Goal: Transaction & Acquisition: Book appointment/travel/reservation

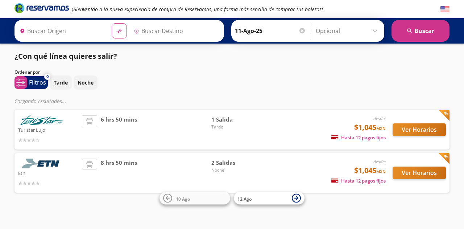
type input "[GEOGRAPHIC_DATA], [GEOGRAPHIC_DATA]"
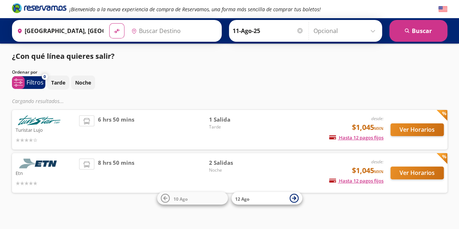
type input "[GEOGRAPHIC_DATA], [GEOGRAPHIC_DATA]"
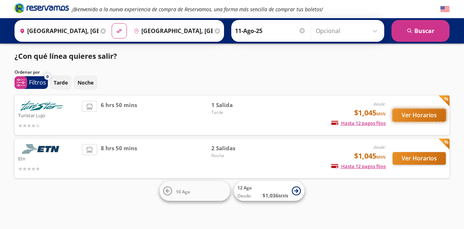
click at [403, 116] on button "Ver Horarios" at bounding box center [419, 115] width 53 height 13
click at [422, 113] on button "Ver Horarios" at bounding box center [419, 115] width 53 height 13
click at [407, 113] on button "Ver Horarios" at bounding box center [419, 115] width 53 height 13
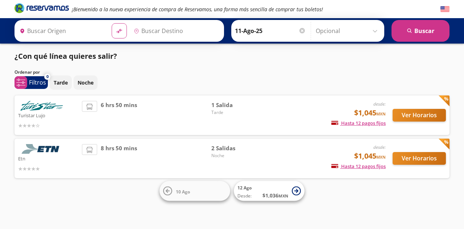
type input "[GEOGRAPHIC_DATA], [GEOGRAPHIC_DATA]"
type input "Cuernavaca, Morelos"
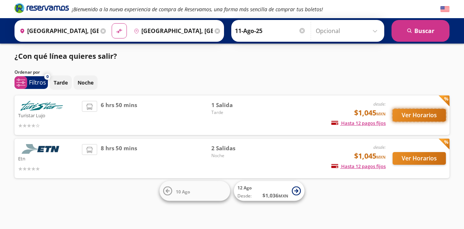
click at [425, 118] on button "Ver Horarios" at bounding box center [419, 115] width 53 height 13
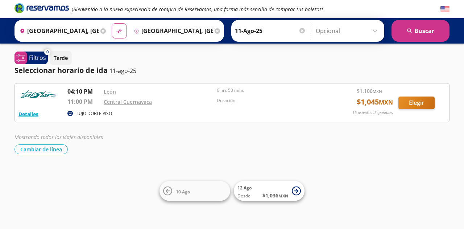
click at [458, 105] on div "¡Bienvenido a la nueva experiencia de compra de Reservamos, una forma más senci…" at bounding box center [232, 114] width 464 height 229
click at [413, 105] on button "Elegir" at bounding box center [416, 102] width 36 height 13
type input "[GEOGRAPHIC_DATA], [GEOGRAPHIC_DATA]"
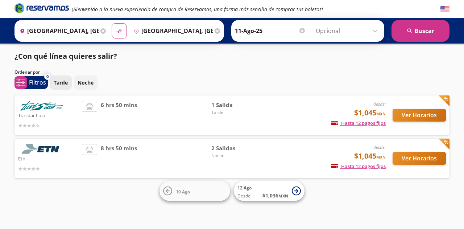
click at [67, 83] on button "Tarde" at bounding box center [61, 82] width 22 height 14
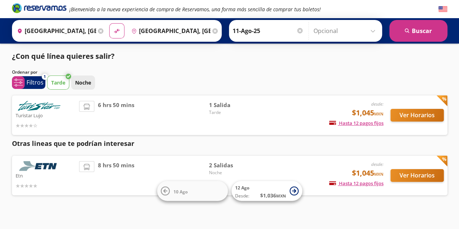
click at [80, 84] on p "Noche" at bounding box center [83, 83] width 16 height 8
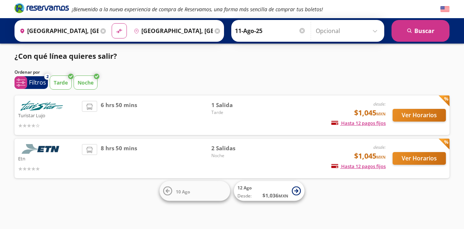
click at [56, 82] on p "Tarde" at bounding box center [61, 83] width 14 height 8
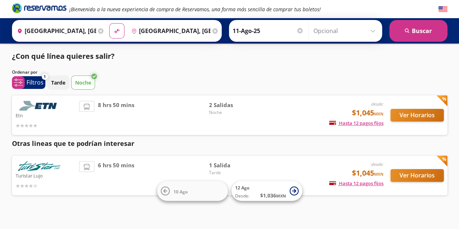
click at [69, 82] on div "Tarde Noche" at bounding box center [247, 82] width 400 height 14
click at [78, 82] on p "Noche" at bounding box center [83, 83] width 16 height 8
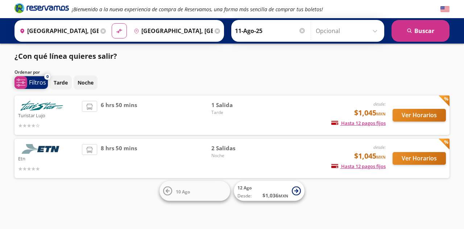
click at [29, 84] on span "system-uicons:filtering Filtros" at bounding box center [31, 82] width 33 height 13
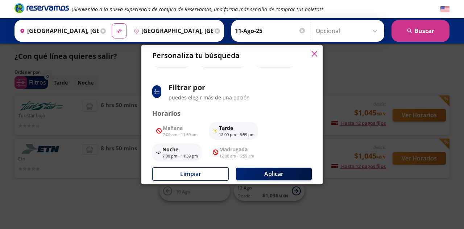
scroll to position [46, 0]
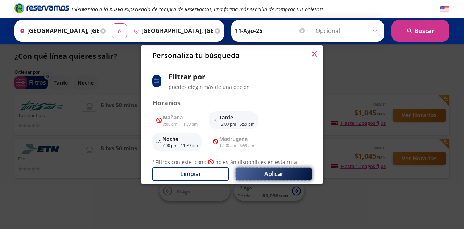
click at [282, 172] on button "Aplicar" at bounding box center [274, 174] width 76 height 13
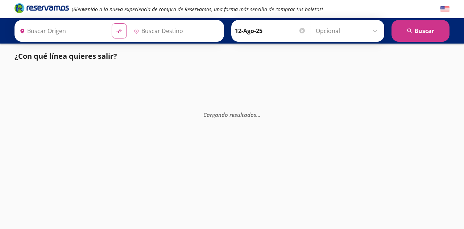
type input "[GEOGRAPHIC_DATA], [GEOGRAPHIC_DATA]"
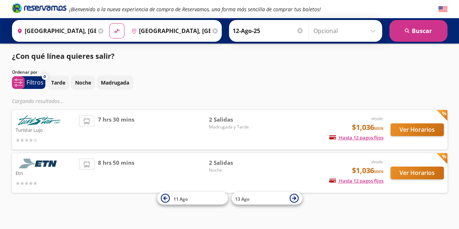
scroll to position [3, 0]
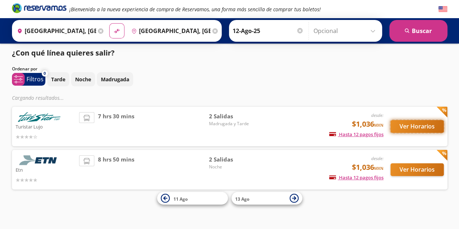
click at [415, 127] on button "Ver Horarios" at bounding box center [416, 126] width 53 height 13
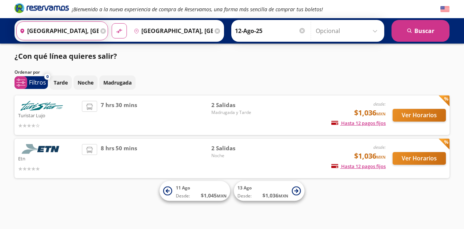
click at [82, 28] on input "[GEOGRAPHIC_DATA], [GEOGRAPHIC_DATA]" at bounding box center [58, 31] width 82 height 18
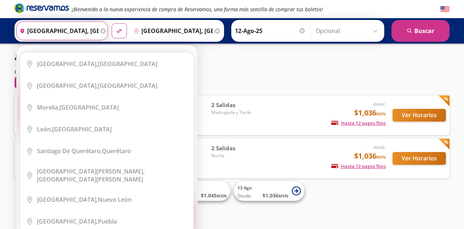
click at [259, 96] on div "Turistar Lujo desde: $1,036 MXN Hasta 12 pagos fijos Pagos fijos en compras may…" at bounding box center [232, 115] width 435 height 40
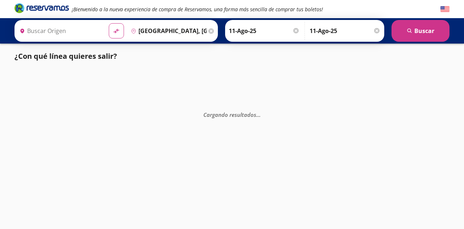
type input "[GEOGRAPHIC_DATA], [GEOGRAPHIC_DATA]"
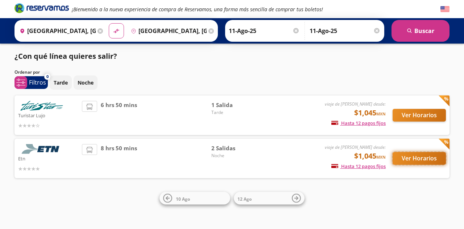
click at [422, 154] on button "Ver Horarios" at bounding box center [419, 158] width 53 height 13
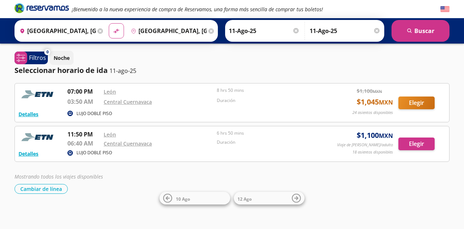
click at [75, 175] on em "Mostrando todos los viajes disponibles" at bounding box center [59, 176] width 88 height 7
click at [148, 33] on input "Cuernavaca, Morelos" at bounding box center [167, 31] width 79 height 18
click at [353, 57] on div "Noche" at bounding box center [250, 58] width 400 height 14
click at [458, 95] on div "¡Bienvenido a la nueva experiencia de compra de Reservamos, una forma más senci…" at bounding box center [232, 115] width 464 height 230
click at [421, 107] on button "Elegir" at bounding box center [416, 102] width 36 height 13
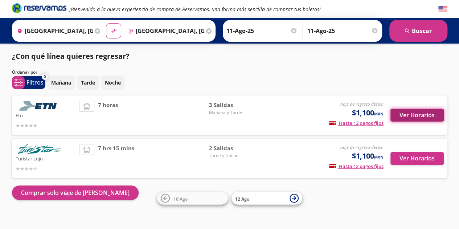
click at [413, 112] on button "Ver Horarios" at bounding box center [416, 115] width 53 height 13
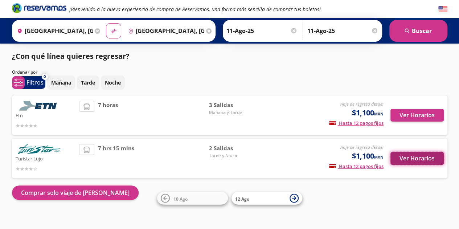
click at [406, 158] on button "Ver Horarios" at bounding box center [416, 158] width 53 height 13
click at [86, 81] on p "Tarde" at bounding box center [88, 83] width 14 height 8
click at [158, 65] on div "¿Con qué línea quieres regresar? Ordenar por 1 system-uicons:filtering Filtros …" at bounding box center [229, 125] width 442 height 149
click at [261, 31] on input "11-Ago-25" at bounding box center [261, 31] width 71 height 18
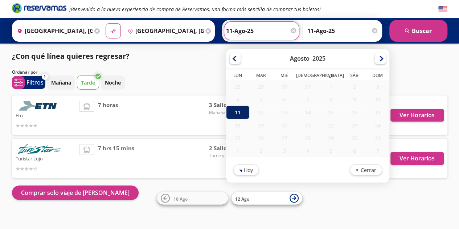
click at [234, 111] on div "11" at bounding box center [237, 112] width 23 height 13
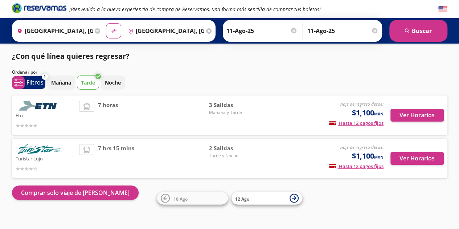
click at [90, 80] on p "Tarde" at bounding box center [88, 83] width 14 height 8
click at [37, 83] on p "Filtros" at bounding box center [34, 82] width 17 height 9
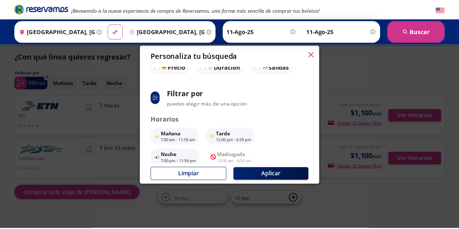
scroll to position [38, 0]
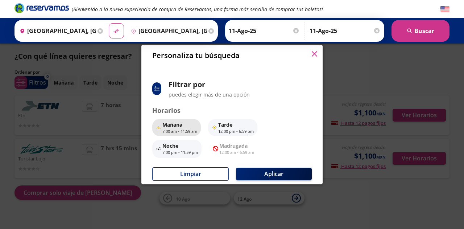
click at [175, 130] on p "7:00 am - 11:59 am" at bounding box center [179, 131] width 35 height 6
click at [174, 132] on p "7:00 am - 11:59 am" at bounding box center [179, 131] width 35 height 6
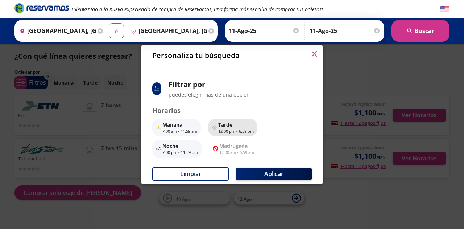
click at [226, 128] on p "12:00 pm - 6:59 pm" at bounding box center [236, 131] width 36 height 6
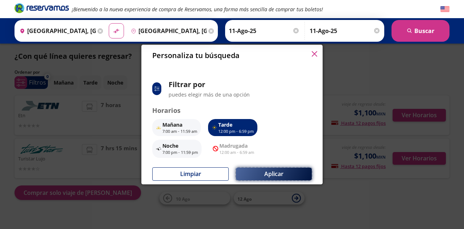
click at [259, 169] on button "Aplicar" at bounding box center [274, 174] width 76 height 13
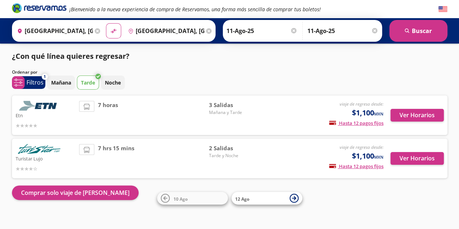
scroll to position [7, 0]
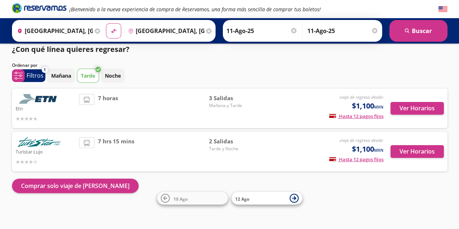
click at [260, 96] on div "Etn viaje de regreso desde: $1,100 MXN Hasta 12 pagos fijos Pagos fijos en comp…" at bounding box center [230, 108] width 428 height 29
click at [400, 108] on button "Ver Horarios" at bounding box center [416, 108] width 53 height 13
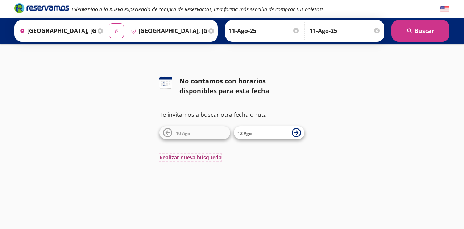
click at [194, 157] on button "Realizar nueva búsqueda" at bounding box center [191, 157] width 62 height 8
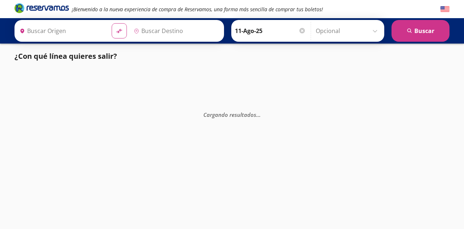
type input "[GEOGRAPHIC_DATA], [GEOGRAPHIC_DATA]"
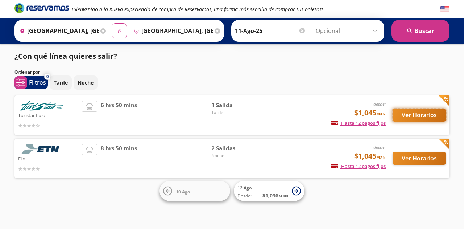
click at [407, 115] on button "Ver Horarios" at bounding box center [419, 115] width 53 height 13
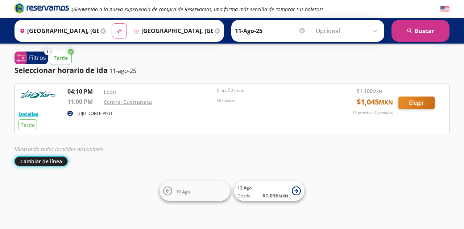
click at [62, 161] on button "Cambiar de línea" at bounding box center [41, 161] width 53 height 10
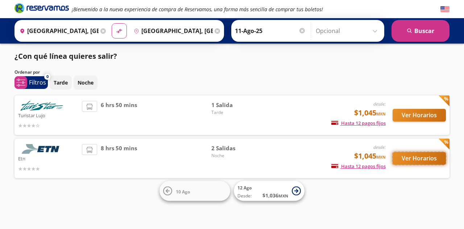
click at [404, 159] on button "Ver Horarios" at bounding box center [419, 158] width 53 height 13
